Goal: Communication & Community: Share content

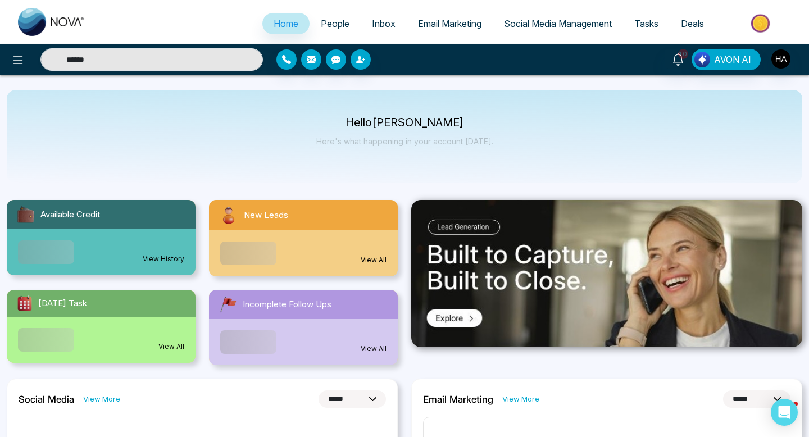
select select "*"
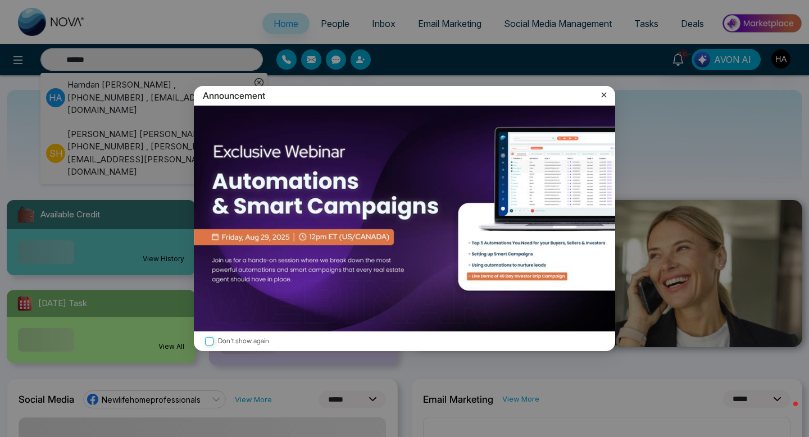
click at [602, 93] on icon at bounding box center [604, 95] width 5 height 5
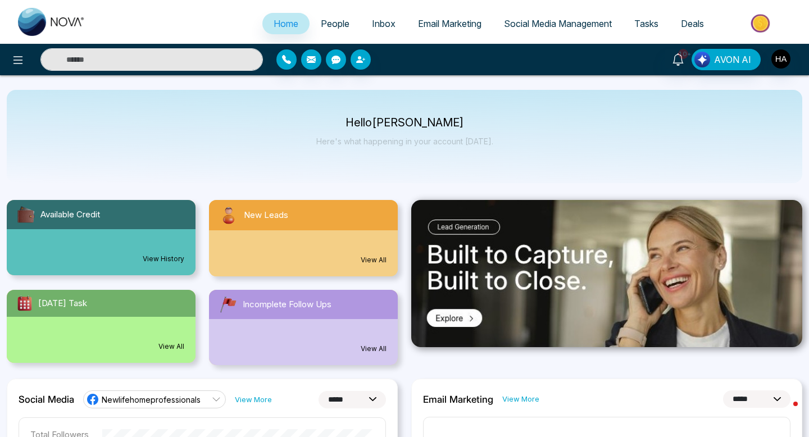
click at [124, 65] on input "text" at bounding box center [151, 59] width 223 height 22
type input "******"
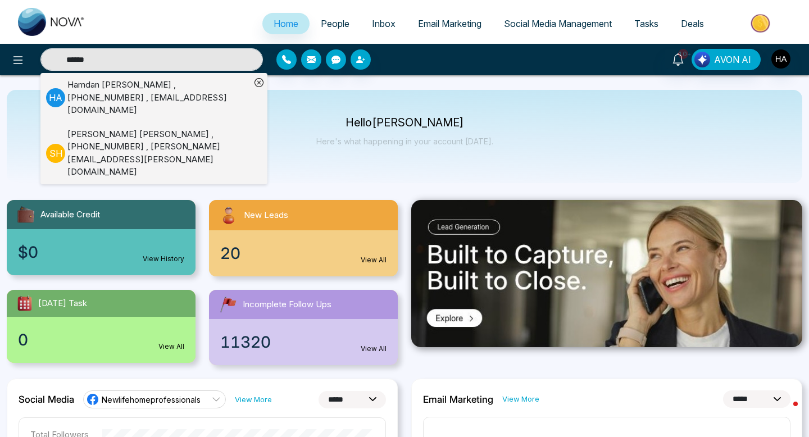
click at [322, 19] on span "People" at bounding box center [335, 23] width 29 height 11
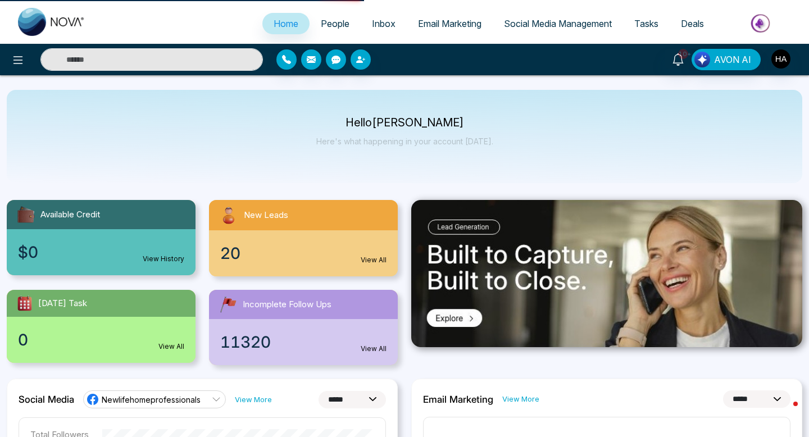
click at [106, 62] on input "text" at bounding box center [151, 59] width 223 height 22
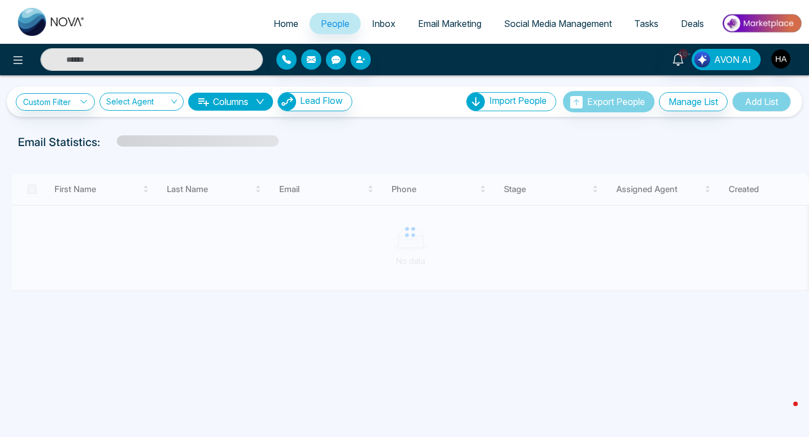
click at [106, 62] on input "text" at bounding box center [151, 59] width 223 height 22
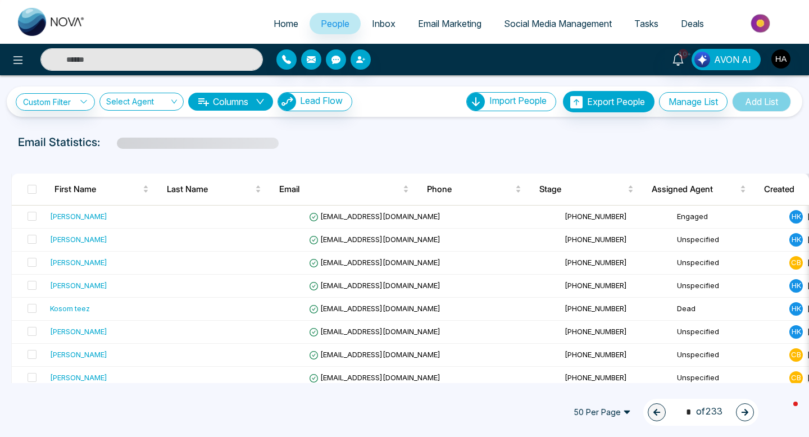
type input "******"
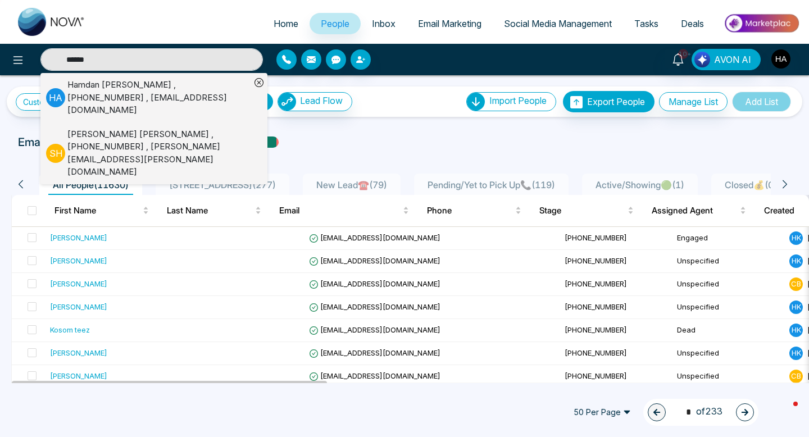
click at [161, 97] on div "[PERSON_NAME] , [PHONE_NUMBER] , [EMAIL_ADDRESS][DOMAIN_NAME]" at bounding box center [158, 98] width 183 height 38
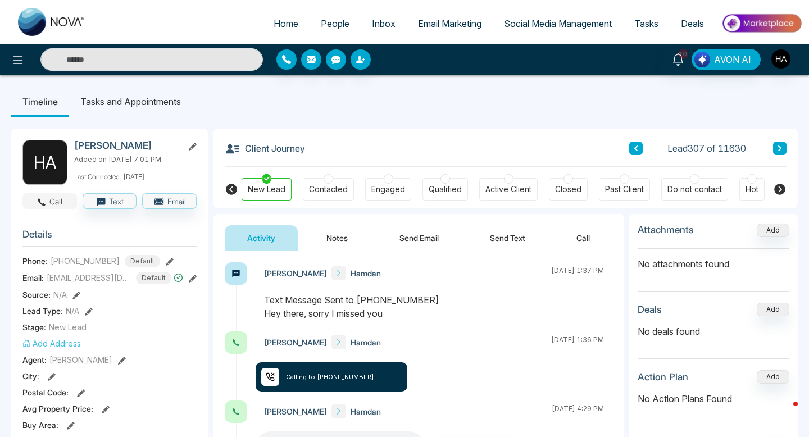
click at [49, 198] on button "Call" at bounding box center [49, 201] width 55 height 16
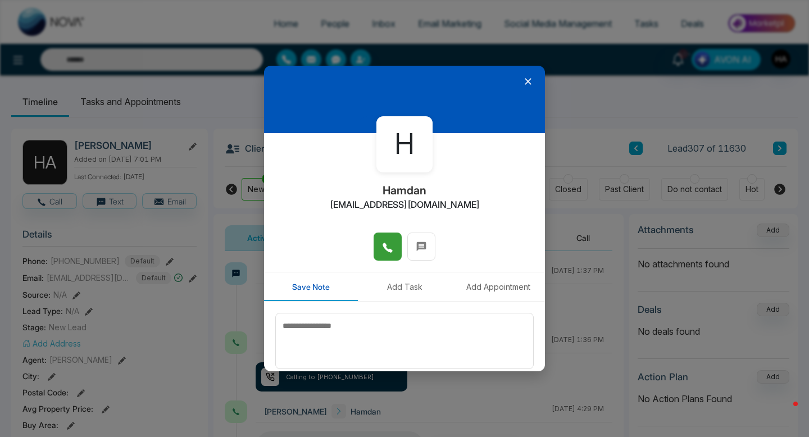
click at [373, 248] on div at bounding box center [404, 252] width 281 height 39
click at [382, 246] on icon at bounding box center [387, 247] width 11 height 11
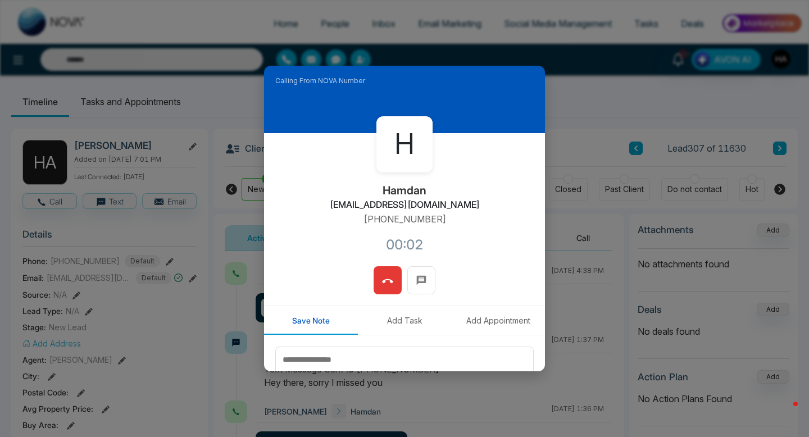
click at [387, 277] on icon at bounding box center [387, 281] width 11 height 11
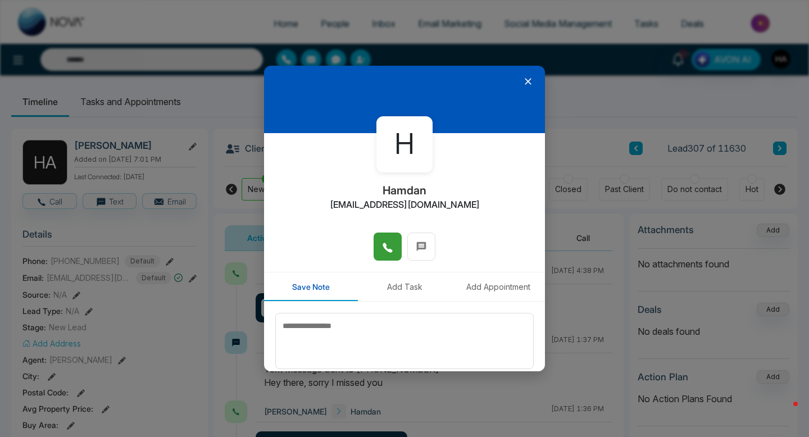
click at [532, 85] on icon at bounding box center [528, 81] width 11 height 11
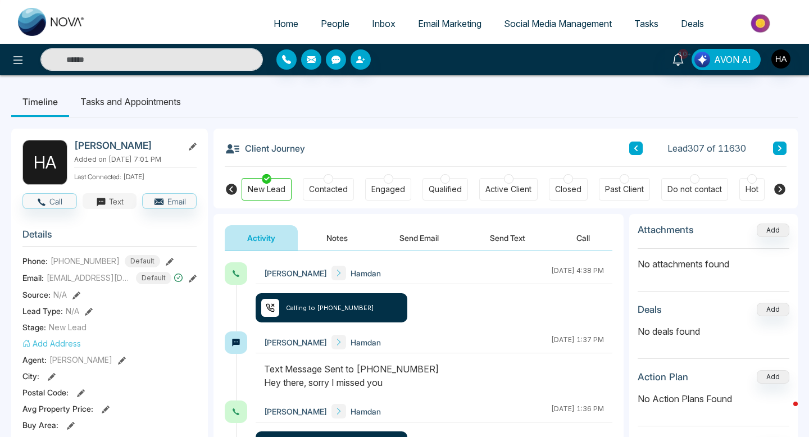
click at [110, 201] on button "Text" at bounding box center [110, 201] width 55 height 16
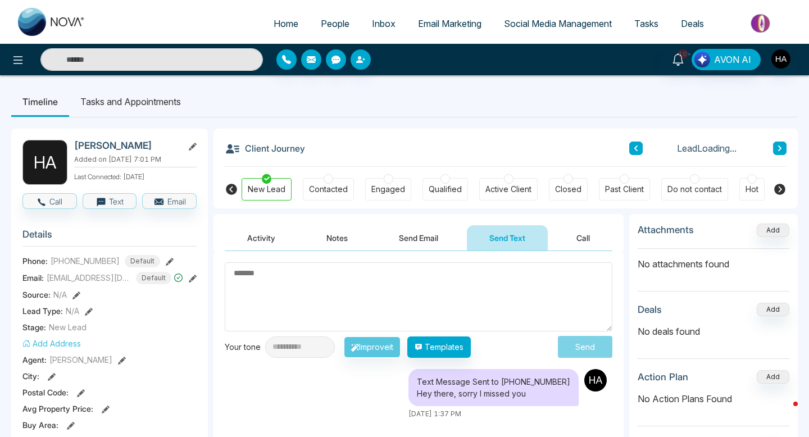
scroll to position [49, 0]
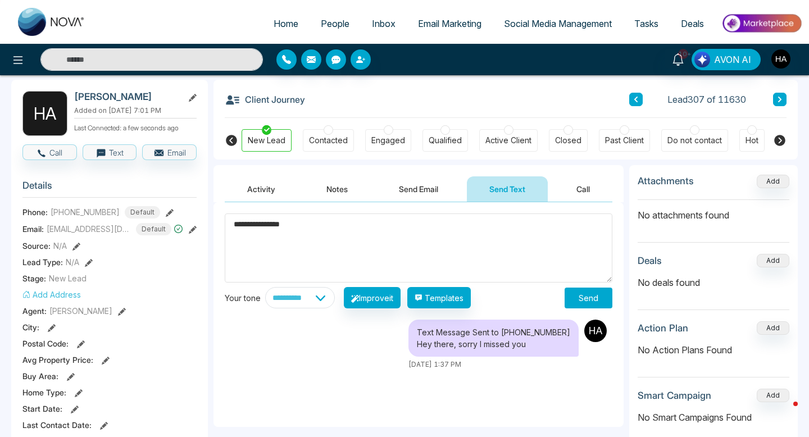
type textarea "**********"
click at [595, 303] on button "Send" at bounding box center [589, 298] width 48 height 21
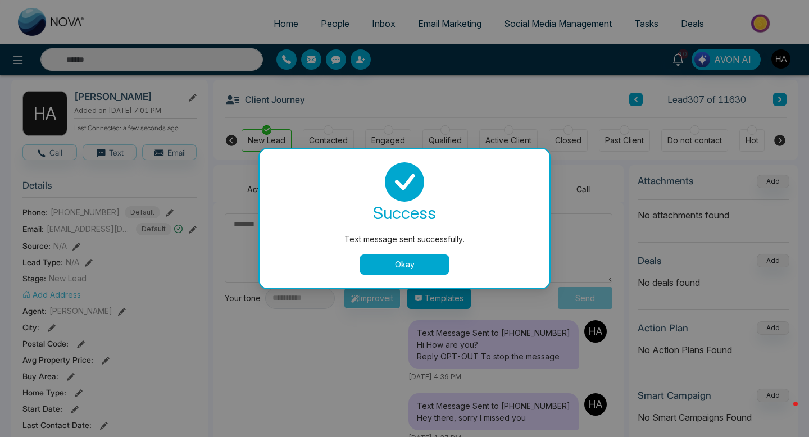
click at [167, 150] on div "Text message sent successfully. success Text message sent successfully. Okay" at bounding box center [404, 218] width 809 height 437
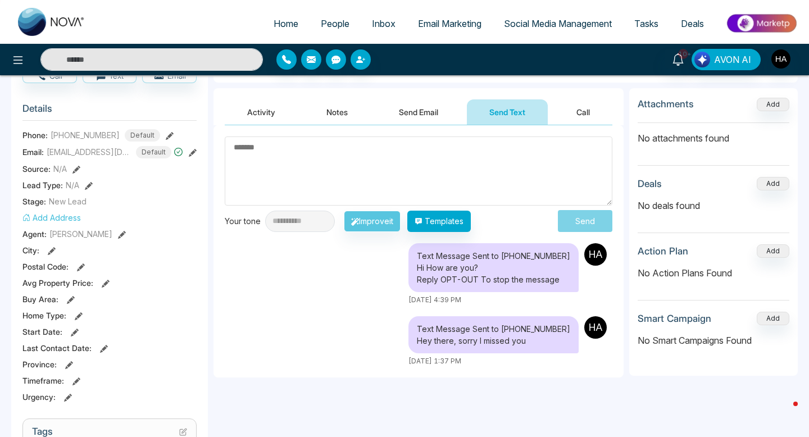
scroll to position [0, 0]
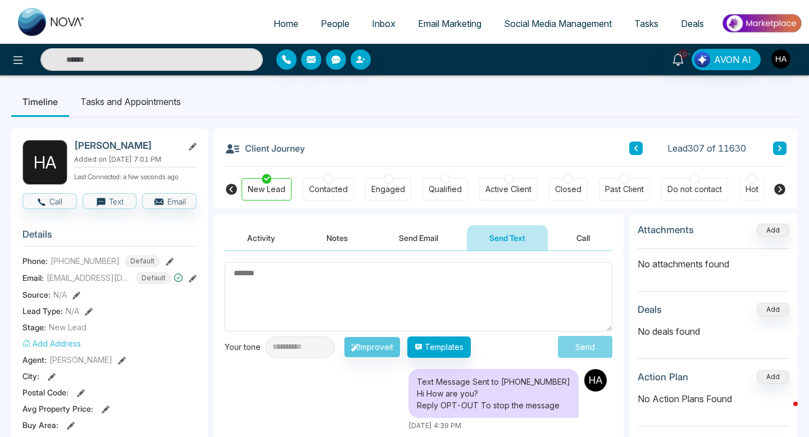
click at [3, 61] on div at bounding box center [135, 59] width 270 height 22
click at [15, 61] on icon at bounding box center [17, 59] width 13 height 13
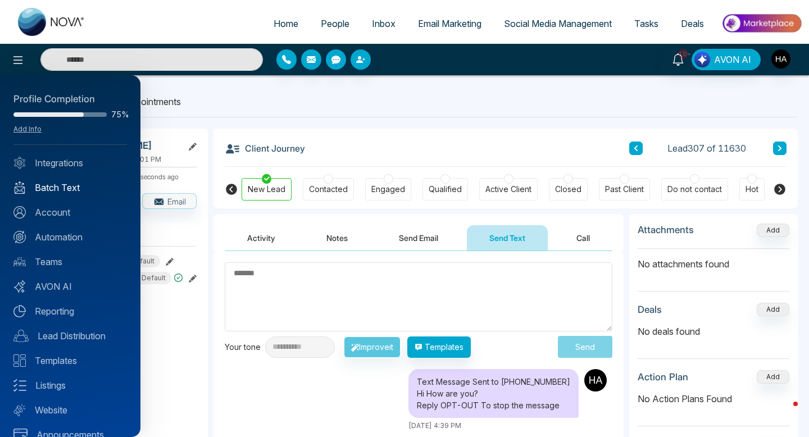
click at [45, 188] on link "Batch Text" at bounding box center [70, 187] width 114 height 13
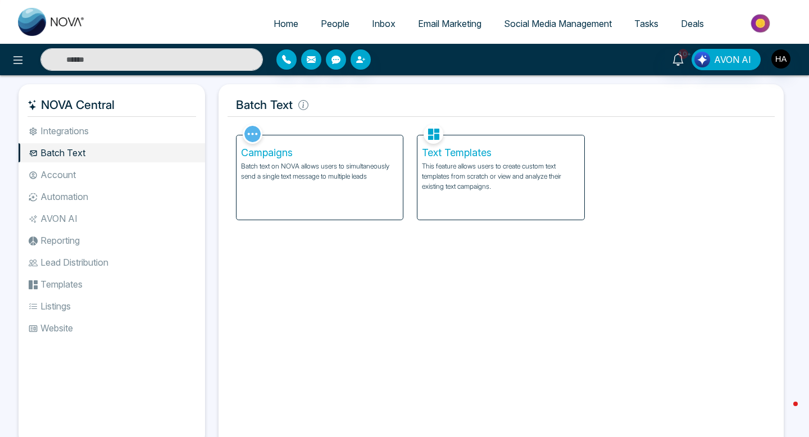
click at [477, 195] on div "Text Templates This feature allows users to create custom text templates from s…" at bounding box center [501, 177] width 167 height 84
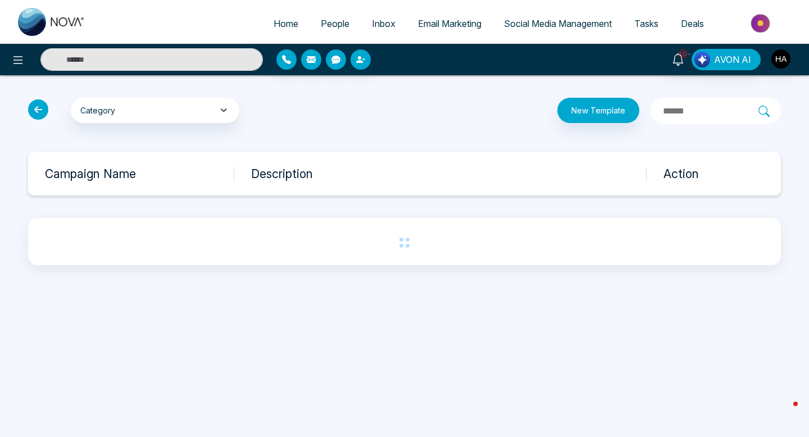
click at [34, 119] on div "Category My Templates Celebrations General New Buyer Leads New Seller Leads Pre…" at bounding box center [149, 111] width 256 height 26
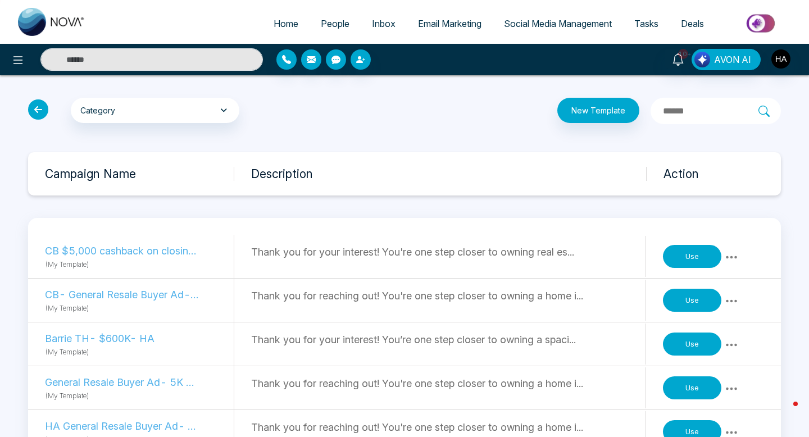
click at [40, 108] on icon at bounding box center [38, 109] width 20 height 20
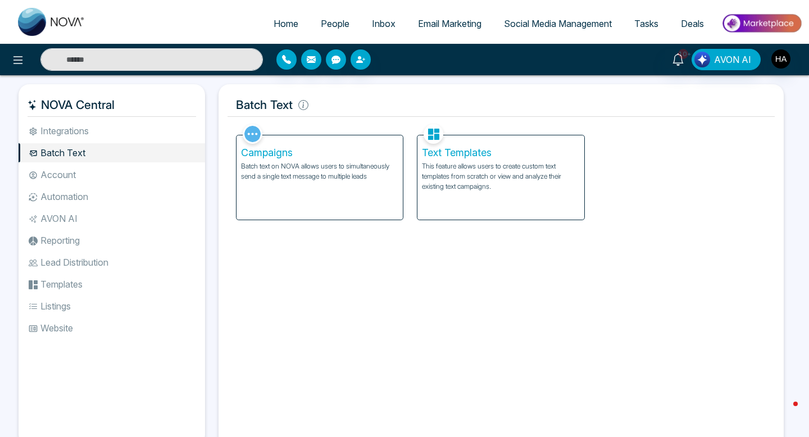
click at [402, 170] on div "Campaigns Batch text on NOVA allows users to simultaneously send a single text …" at bounding box center [320, 177] width 167 height 84
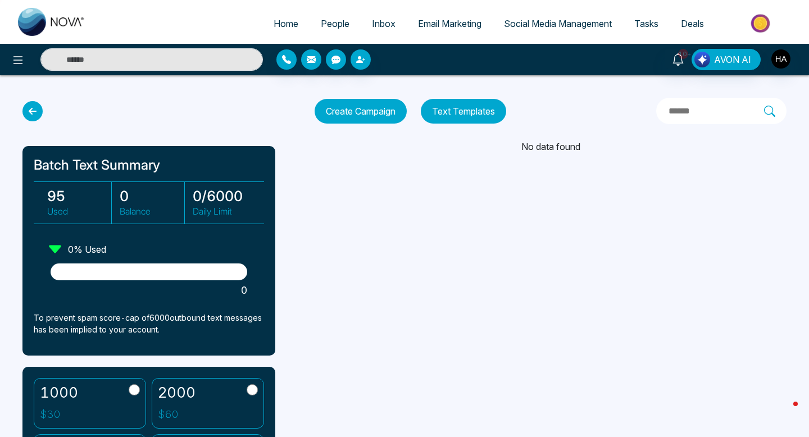
click at [392, 115] on button "Create Campaign" at bounding box center [361, 111] width 92 height 25
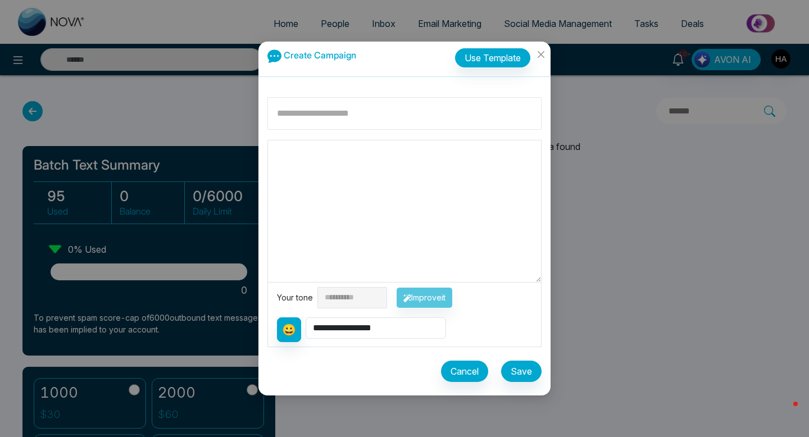
click at [359, 111] on input at bounding box center [405, 113] width 274 height 33
type input "*"
type input "***"
click at [361, 198] on textarea at bounding box center [404, 212] width 273 height 142
type textarea "********"
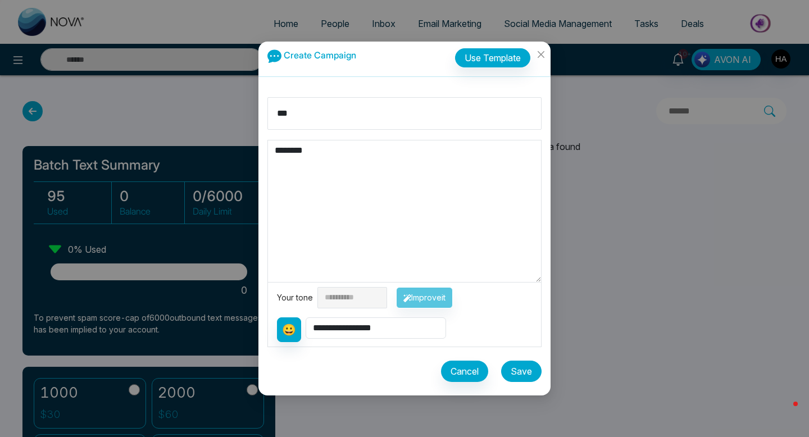
click at [530, 364] on button "Save" at bounding box center [521, 371] width 40 height 21
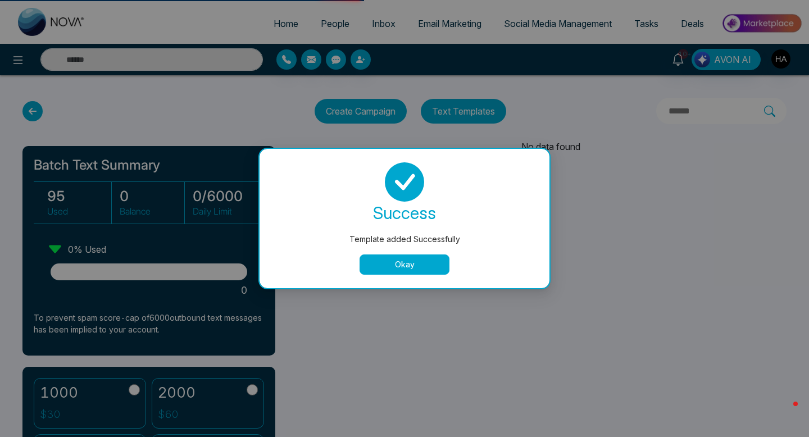
click at [416, 263] on button "Okay" at bounding box center [405, 265] width 90 height 20
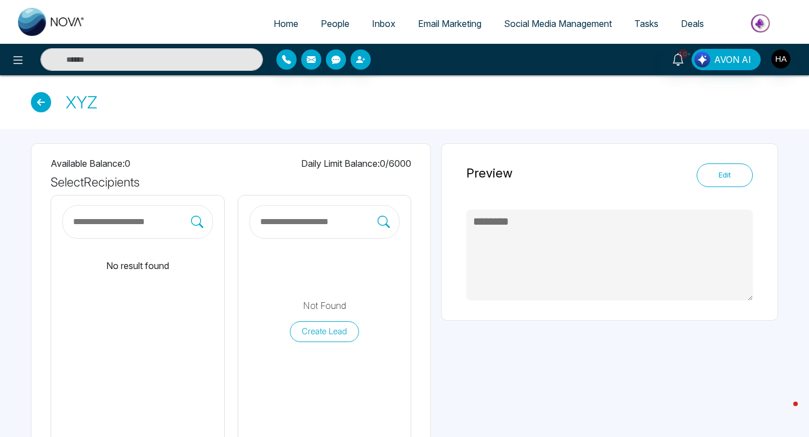
type textarea "********"
click at [280, 216] on input "text" at bounding box center [318, 222] width 119 height 15
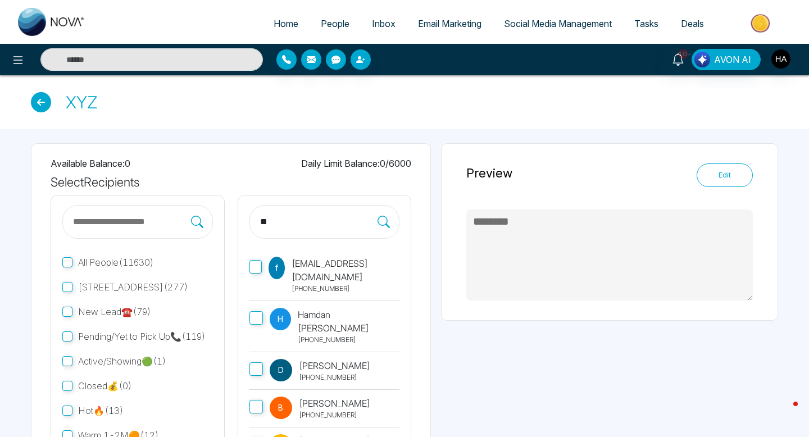
type input "**"
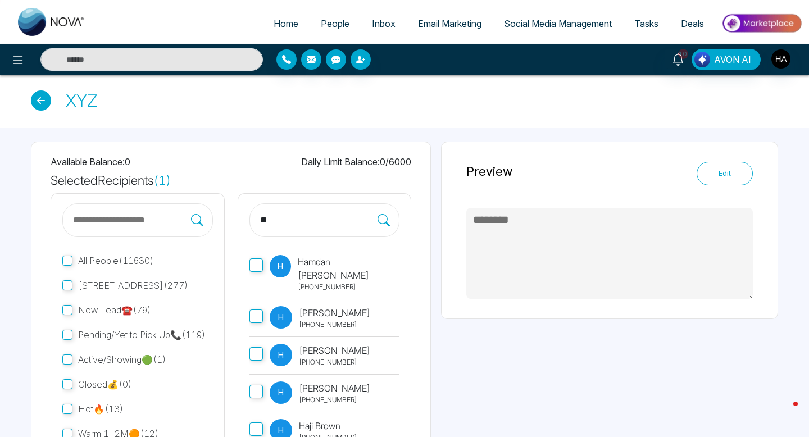
scroll to position [108, 0]
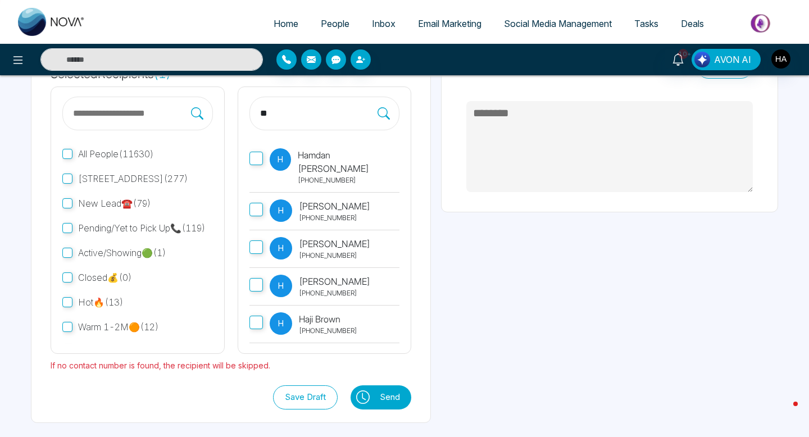
click at [387, 399] on button "Send" at bounding box center [392, 398] width 37 height 24
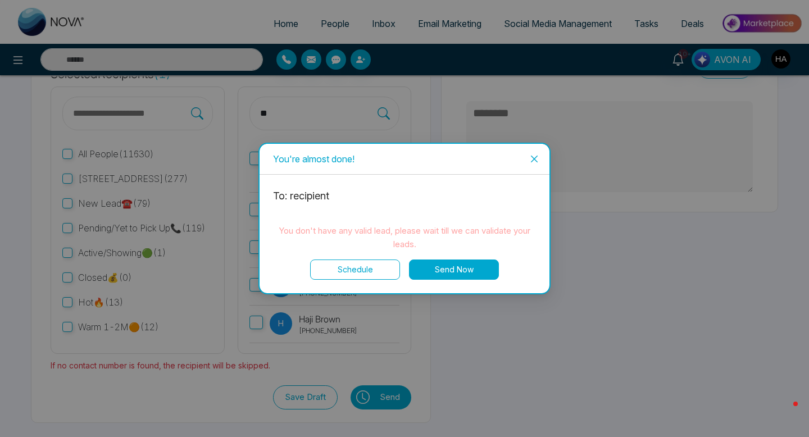
click at [452, 268] on button "Send Now" at bounding box center [454, 270] width 90 height 20
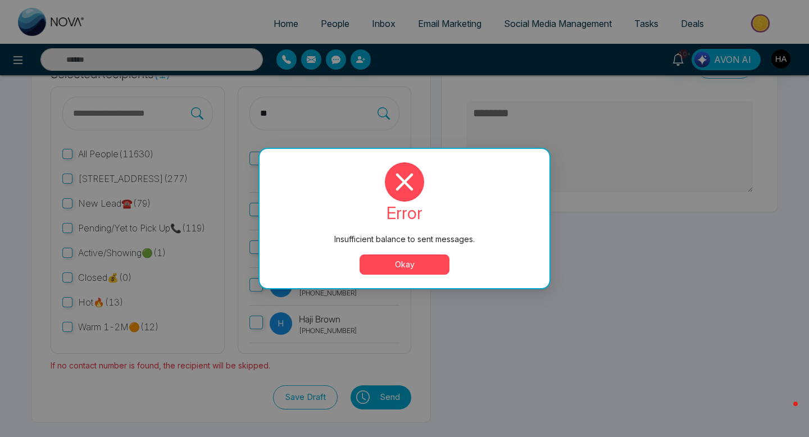
click at [401, 257] on button "Okay" at bounding box center [405, 265] width 90 height 20
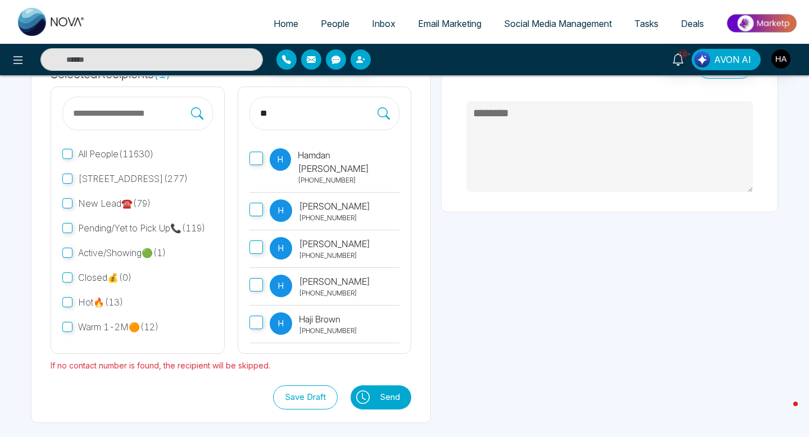
click at [331, 29] on link "People" at bounding box center [335, 23] width 51 height 21
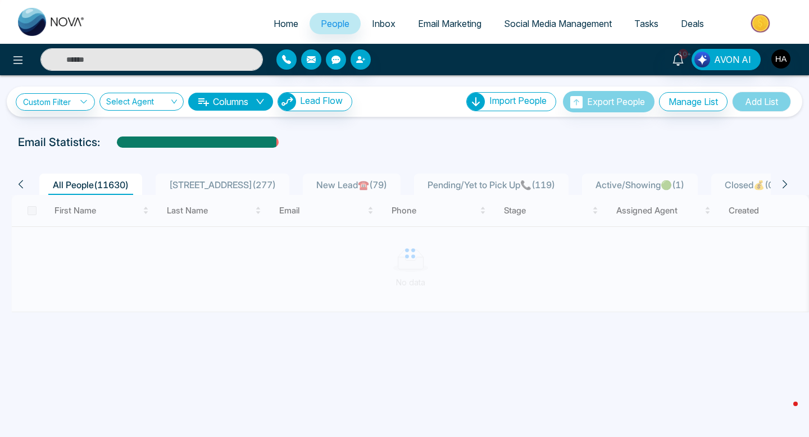
click at [96, 61] on input "text" at bounding box center [151, 59] width 223 height 22
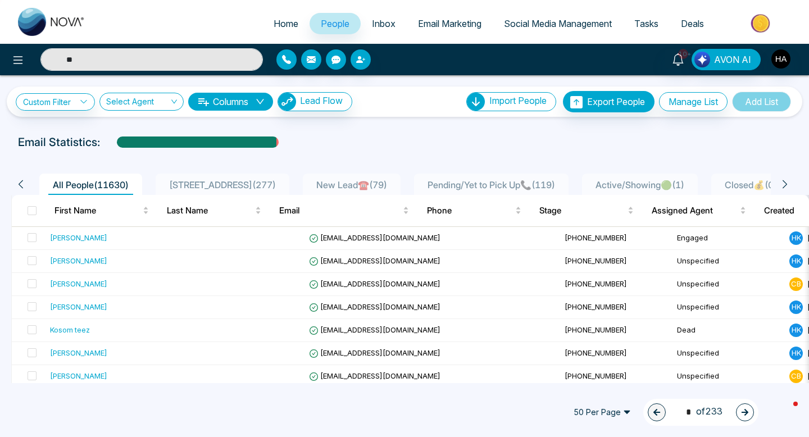
type input "******"
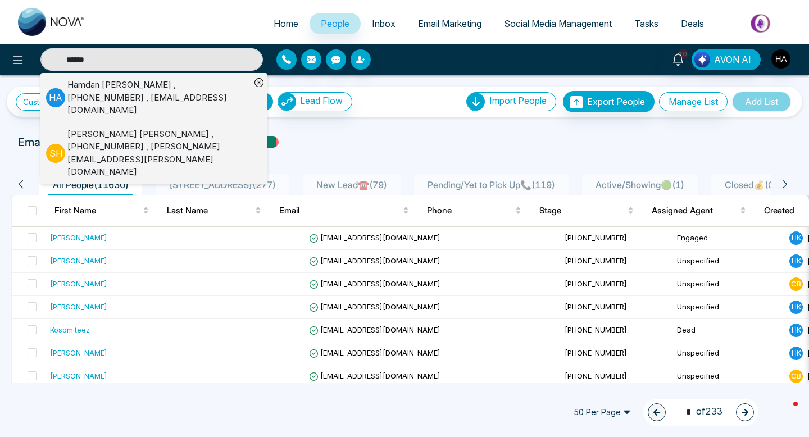
click at [128, 88] on div "[PERSON_NAME] , [PHONE_NUMBER] , [EMAIL_ADDRESS][DOMAIN_NAME]" at bounding box center [158, 98] width 183 height 38
